Goal: Information Seeking & Learning: Learn about a topic

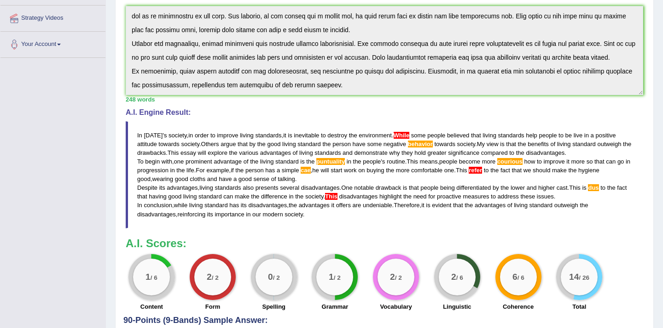
scroll to position [199, 0]
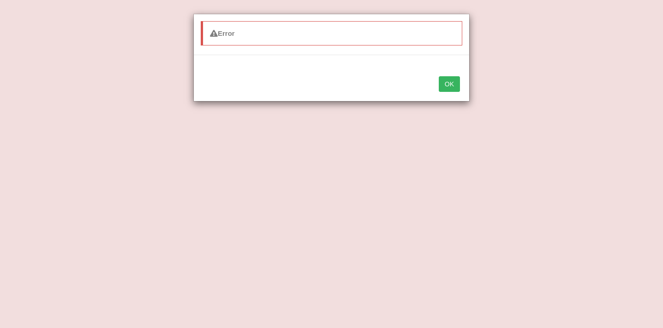
click at [455, 91] on button "OK" at bounding box center [448, 84] width 21 height 16
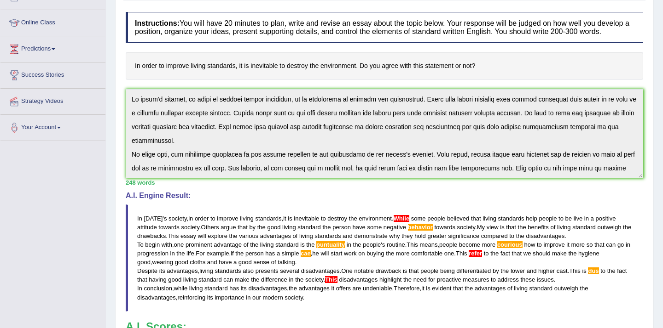
scroll to position [0, 0]
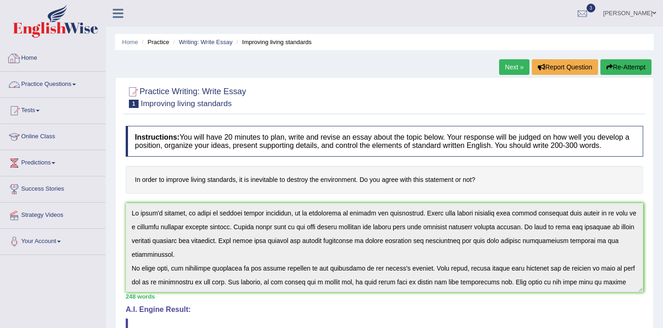
click at [48, 87] on link "Practice Questions" at bounding box center [52, 83] width 105 height 23
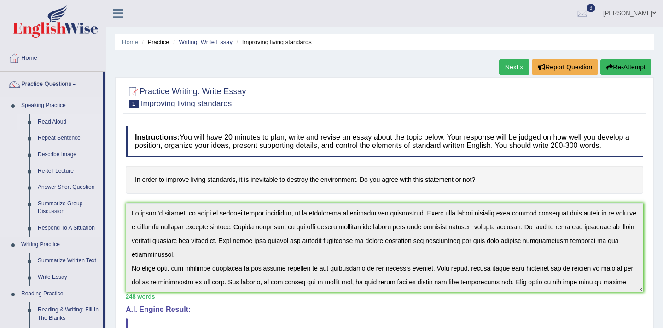
click at [53, 122] on link "Read Aloud" at bounding box center [68, 122] width 69 height 17
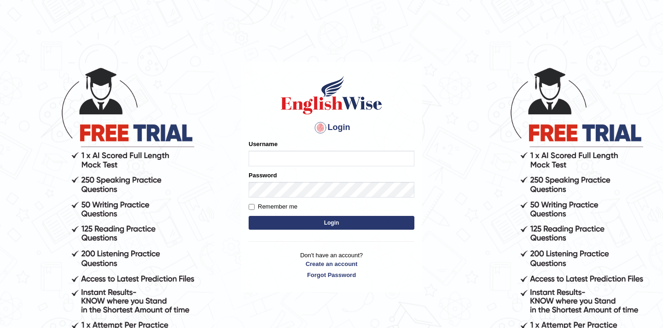
type input "Mahak_a24"
click at [293, 224] on button "Login" at bounding box center [331, 223] width 166 height 14
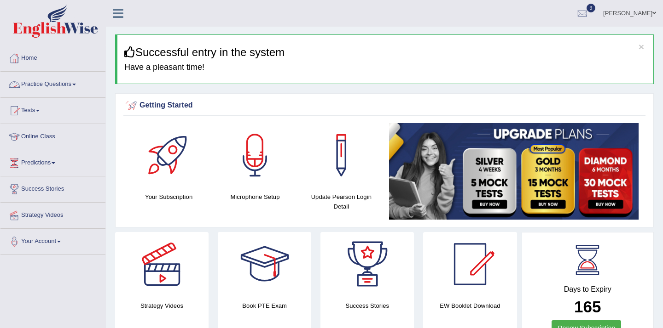
click at [76, 84] on link "Practice Questions" at bounding box center [52, 83] width 105 height 23
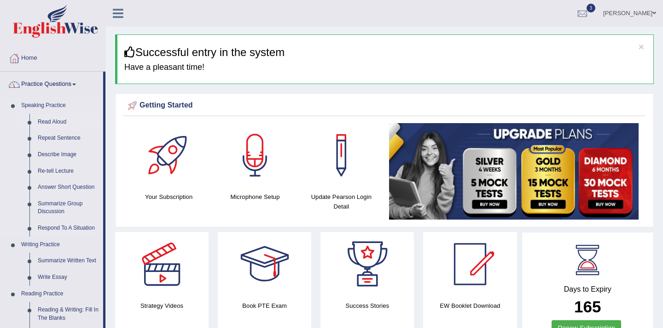
click at [54, 123] on link "Read Aloud" at bounding box center [68, 122] width 69 height 17
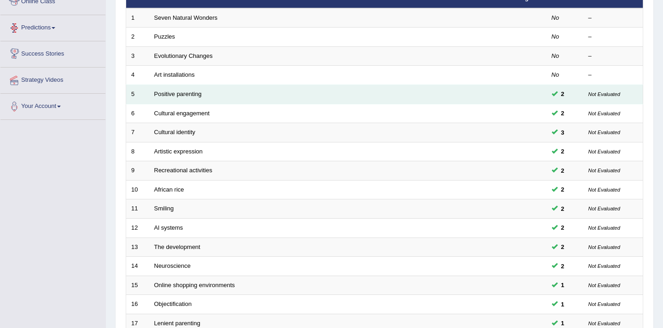
scroll to position [281, 0]
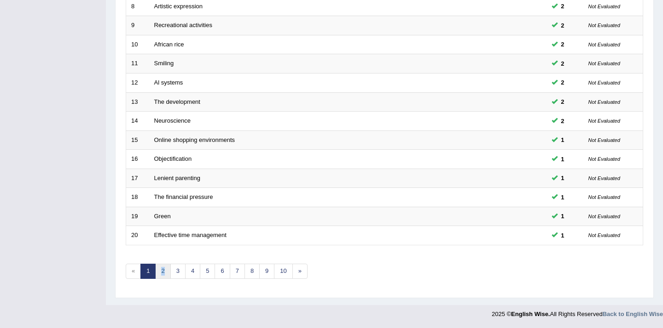
click at [164, 271] on link "2" at bounding box center [162, 271] width 15 height 15
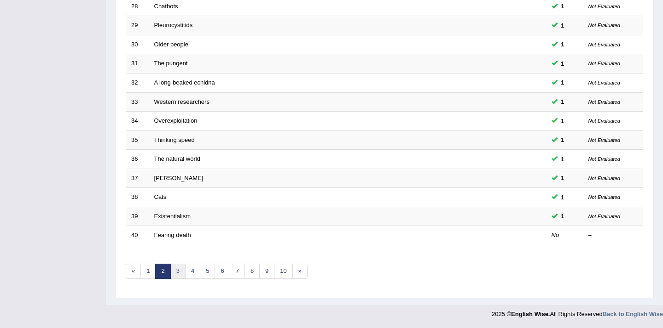
click at [178, 268] on link "3" at bounding box center [177, 271] width 15 height 15
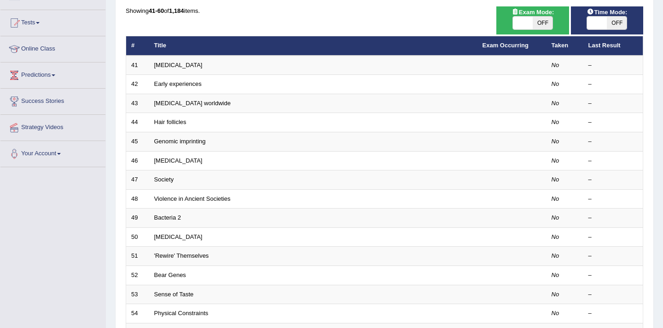
scroll to position [83, 0]
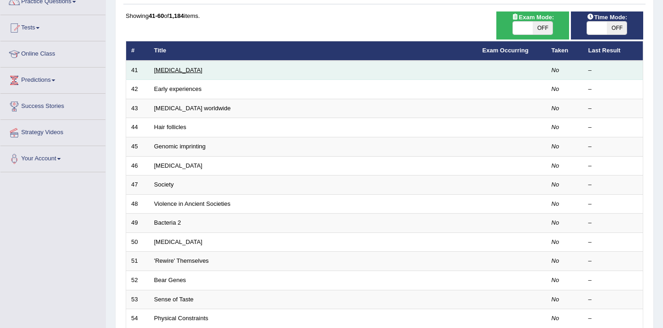
click at [179, 69] on link "[MEDICAL_DATA]" at bounding box center [178, 70] width 48 height 7
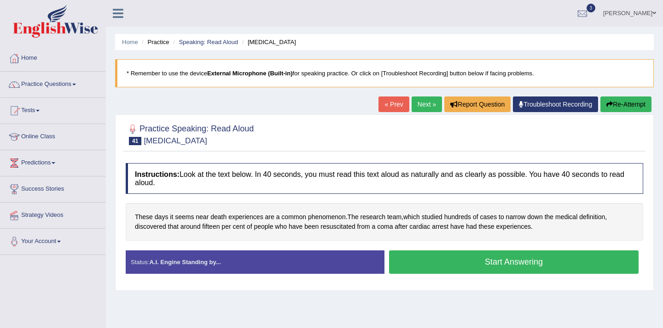
click at [478, 259] on button "Start Answering" at bounding box center [513, 262] width 249 height 23
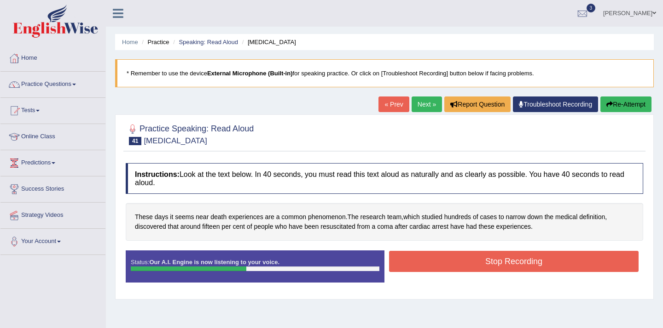
click at [478, 259] on button "Stop Recording" at bounding box center [513, 261] width 249 height 21
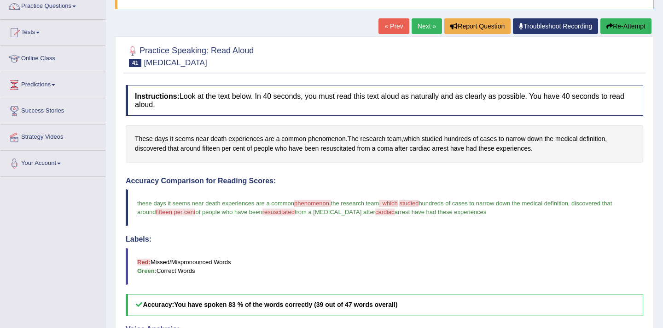
scroll to position [27, 0]
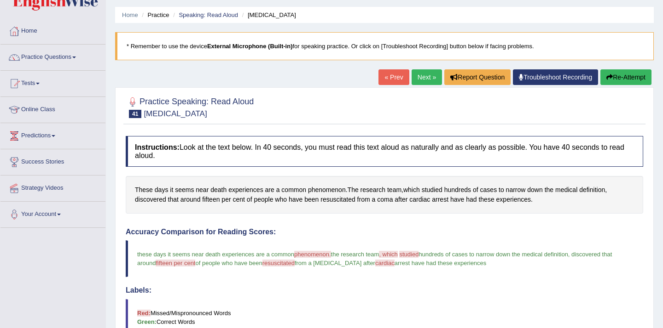
click at [428, 79] on link "Next »" at bounding box center [426, 77] width 30 height 16
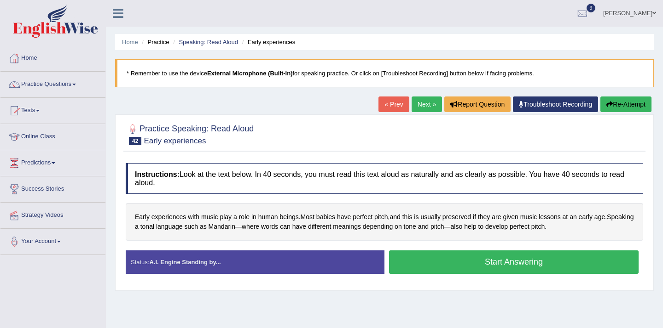
click at [448, 267] on button "Start Answering" at bounding box center [513, 262] width 249 height 23
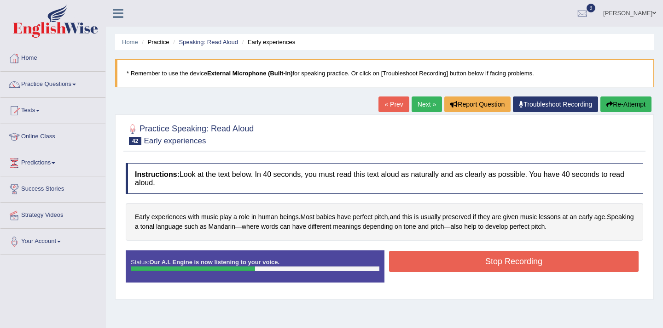
click at [448, 267] on button "Stop Recording" at bounding box center [513, 261] width 249 height 21
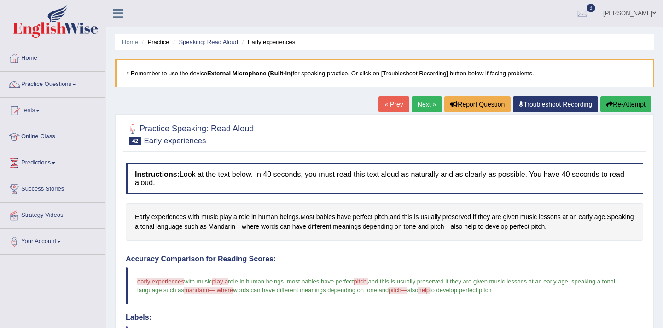
click at [418, 104] on link "Next »" at bounding box center [426, 105] width 30 height 16
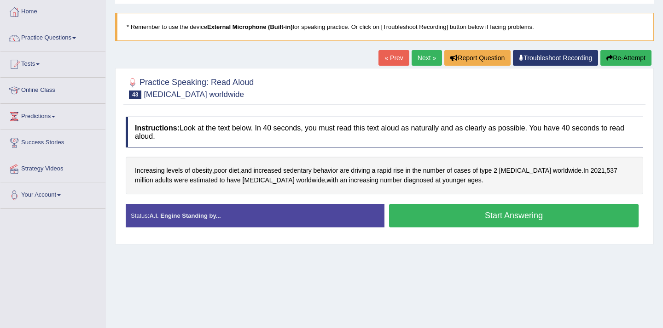
click at [472, 217] on button "Start Answering" at bounding box center [513, 215] width 249 height 23
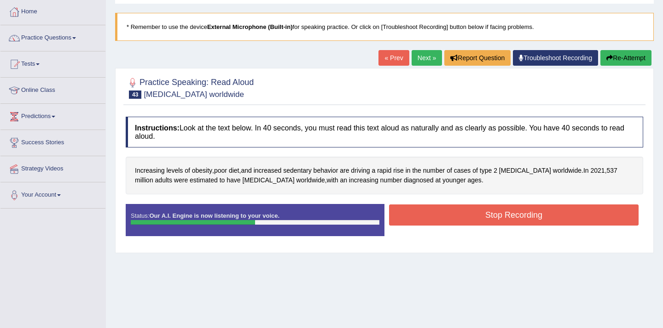
click at [472, 217] on button "Stop Recording" at bounding box center [513, 215] width 249 height 21
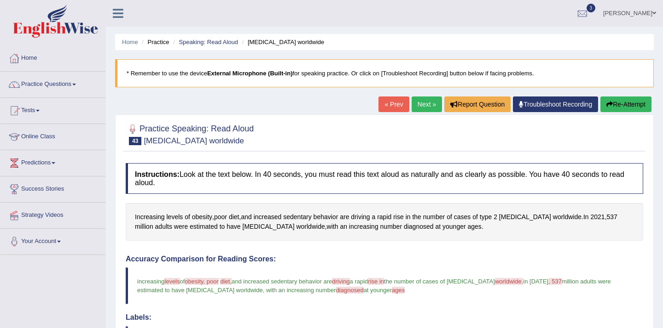
click at [421, 106] on link "Next »" at bounding box center [426, 105] width 30 height 16
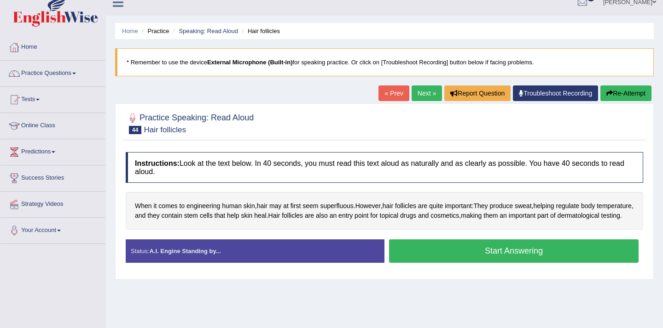
scroll to position [10, 0]
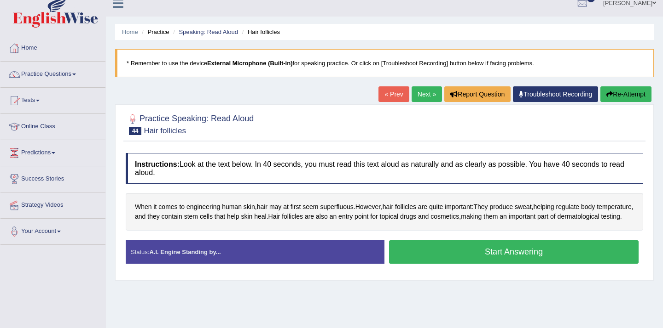
click at [479, 262] on button "Start Answering" at bounding box center [513, 252] width 249 height 23
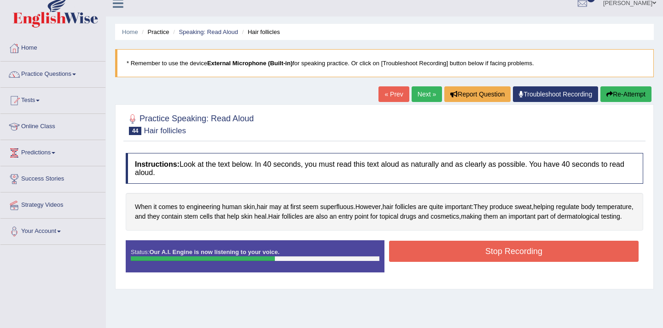
click at [479, 262] on button "Stop Recording" at bounding box center [513, 251] width 249 height 21
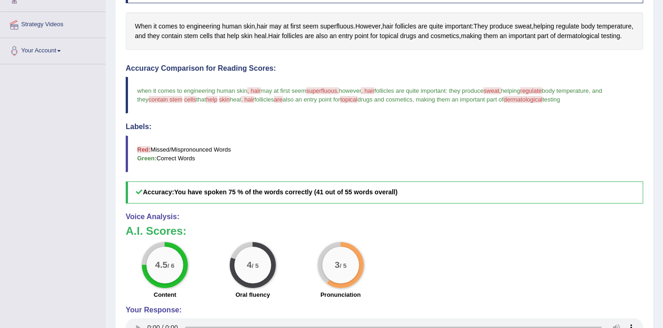
scroll to position [0, 0]
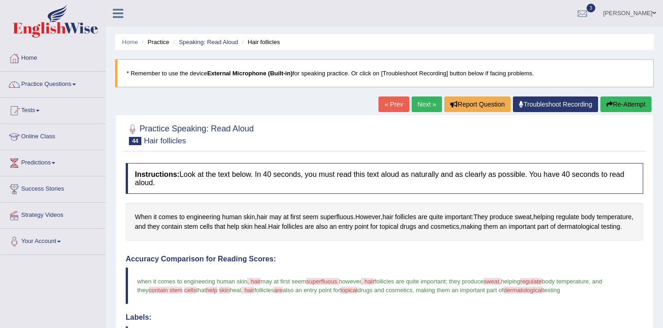
click at [421, 104] on link "Next »" at bounding box center [426, 105] width 30 height 16
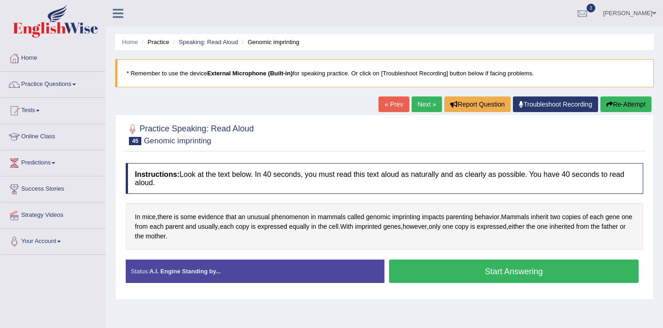
click at [484, 268] on button "Start Answering" at bounding box center [513, 271] width 249 height 23
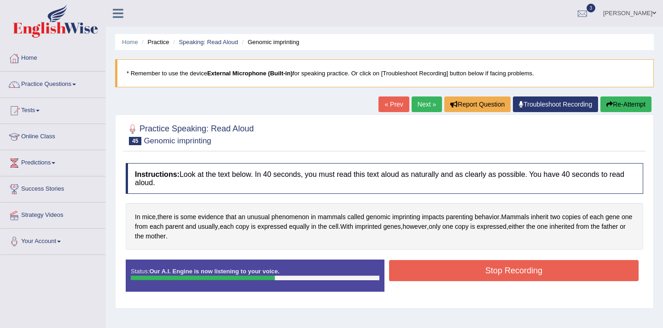
click at [483, 270] on button "Stop Recording" at bounding box center [513, 270] width 249 height 21
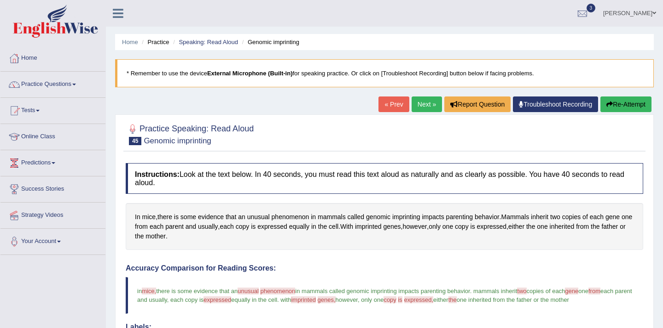
click at [418, 104] on link "Next »" at bounding box center [426, 105] width 30 height 16
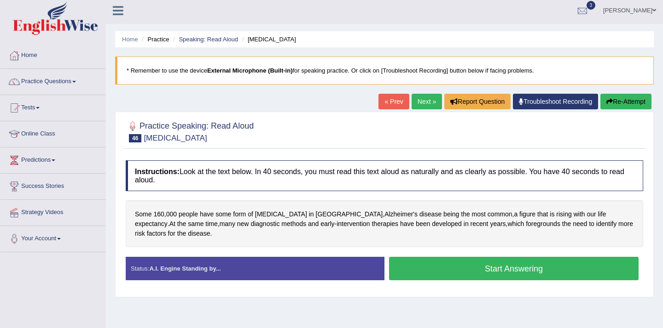
click at [441, 265] on button "Start Answering" at bounding box center [513, 268] width 249 height 23
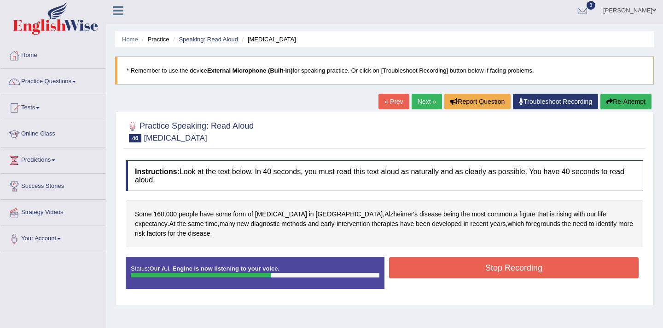
click at [440, 265] on button "Stop Recording" at bounding box center [513, 268] width 249 height 21
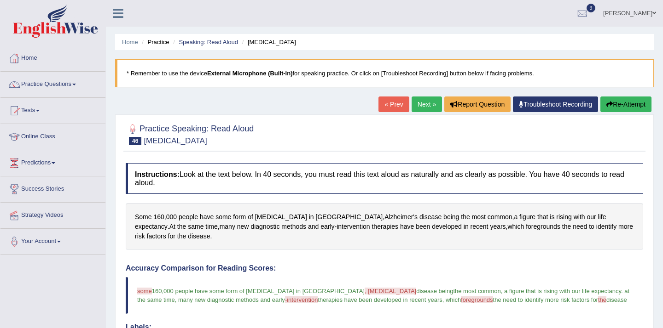
click at [414, 110] on link "Next »" at bounding box center [426, 105] width 30 height 16
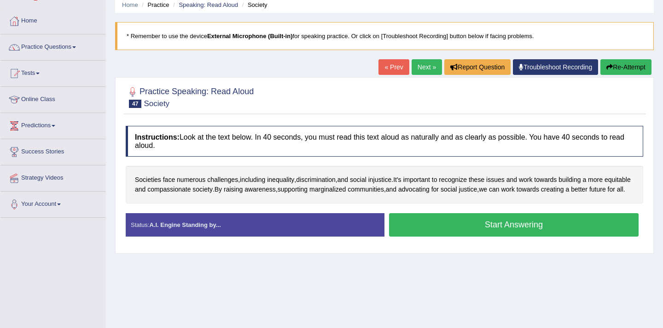
click at [475, 233] on button "Start Answering" at bounding box center [513, 224] width 249 height 23
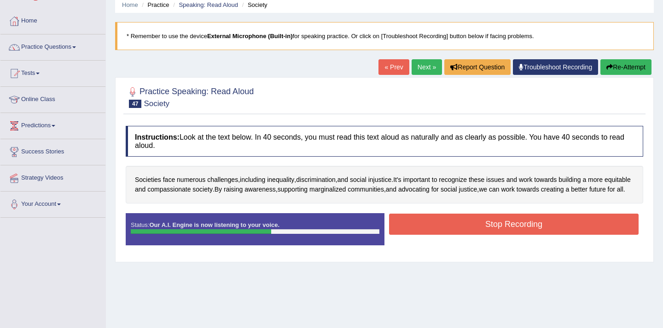
click at [475, 233] on button "Stop Recording" at bounding box center [513, 224] width 249 height 21
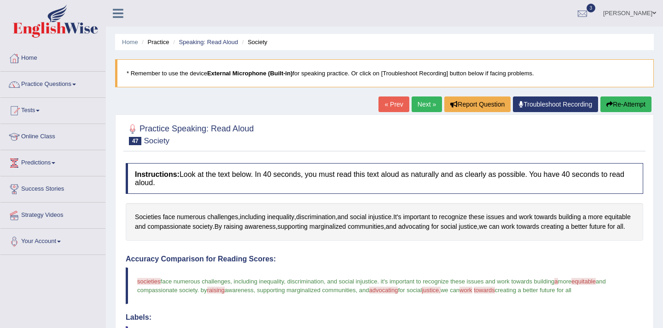
click at [417, 105] on link "Next »" at bounding box center [426, 105] width 30 height 16
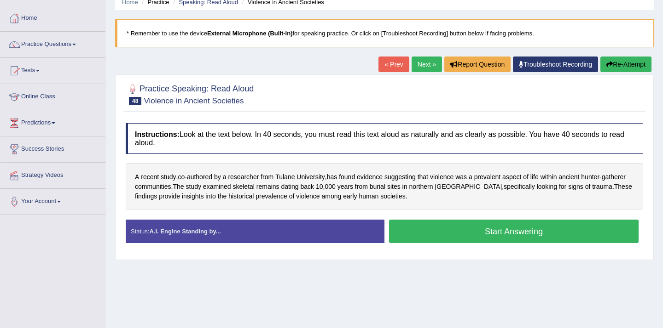
click at [448, 226] on button "Start Answering" at bounding box center [513, 231] width 249 height 23
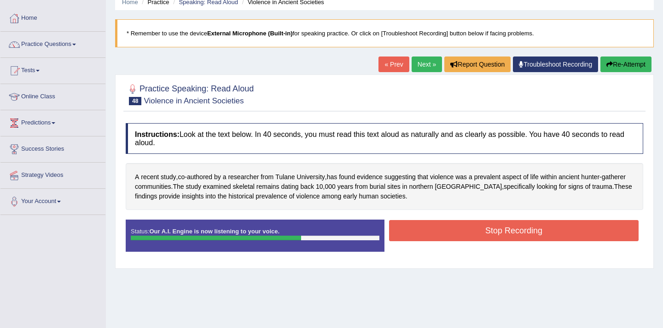
click at [448, 226] on button "Stop Recording" at bounding box center [513, 230] width 249 height 21
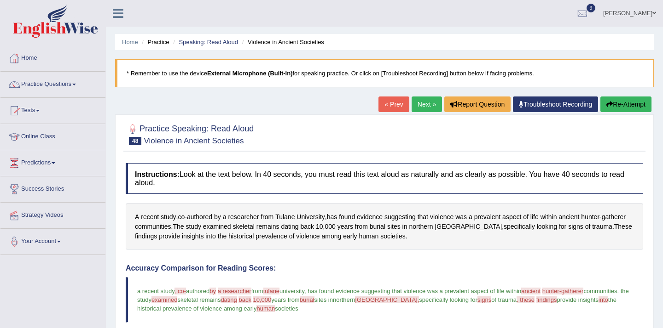
click at [422, 103] on link "Next »" at bounding box center [426, 105] width 30 height 16
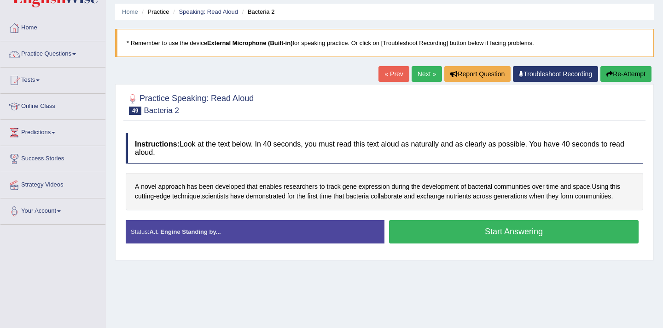
click at [421, 231] on button "Start Answering" at bounding box center [513, 231] width 249 height 23
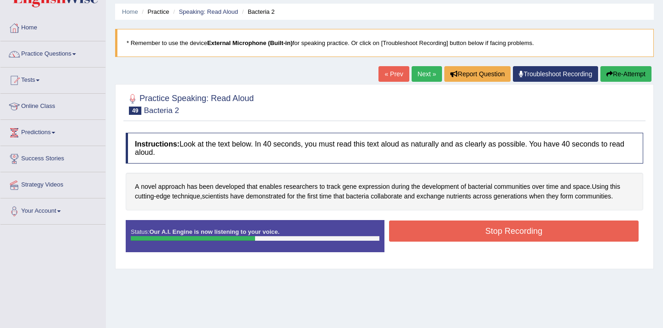
click at [421, 231] on button "Stop Recording" at bounding box center [513, 231] width 249 height 21
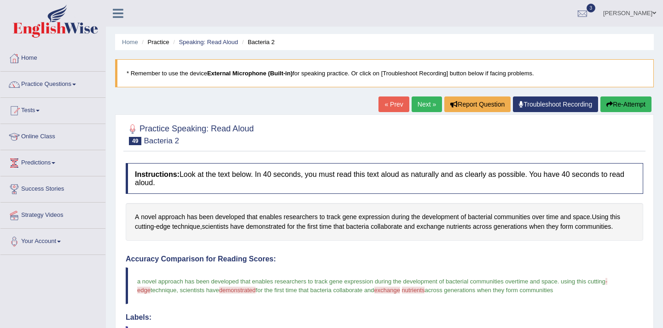
click at [420, 104] on link "Next »" at bounding box center [426, 105] width 30 height 16
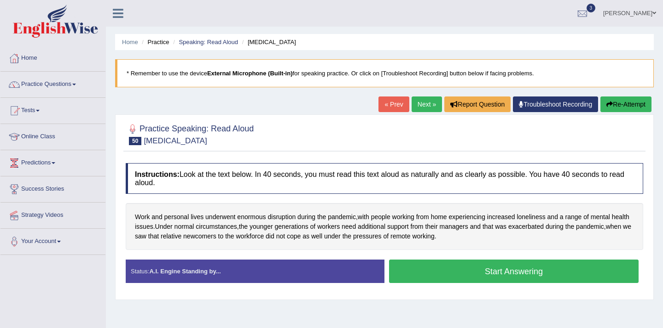
click at [455, 268] on button "Start Answering" at bounding box center [513, 271] width 249 height 23
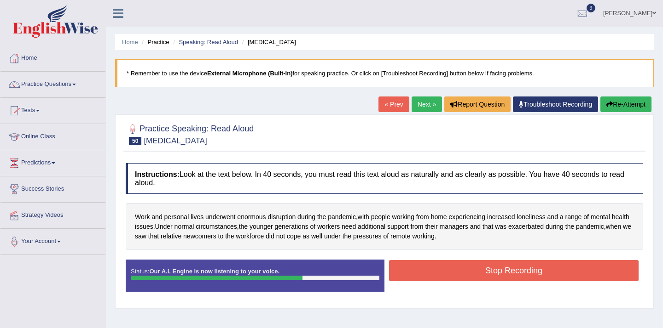
click at [455, 268] on button "Stop Recording" at bounding box center [513, 270] width 249 height 21
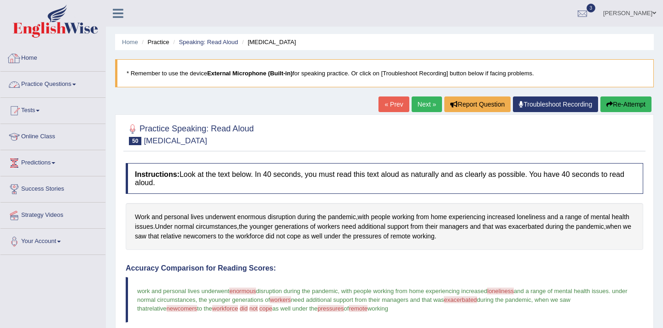
click at [69, 79] on link "Practice Questions" at bounding box center [52, 83] width 105 height 23
